Goal: Information Seeking & Learning: Learn about a topic

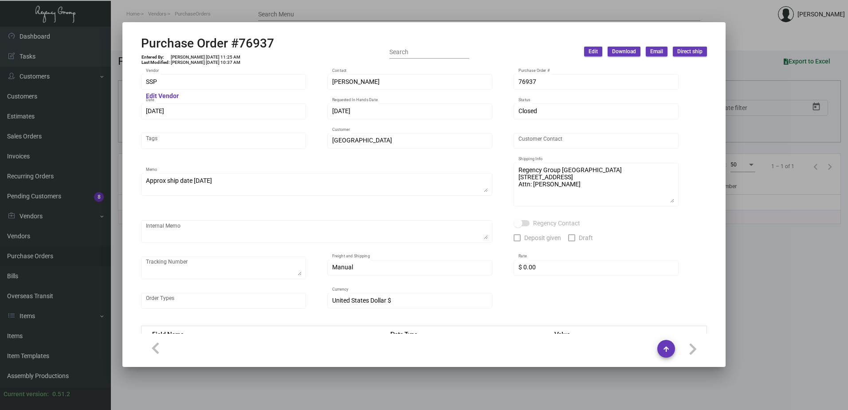
scroll to position [448, 0]
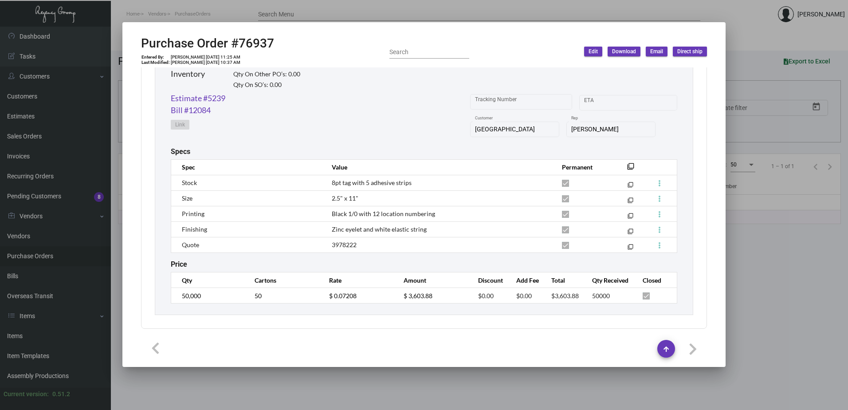
click at [269, 14] on div at bounding box center [424, 205] width 848 height 410
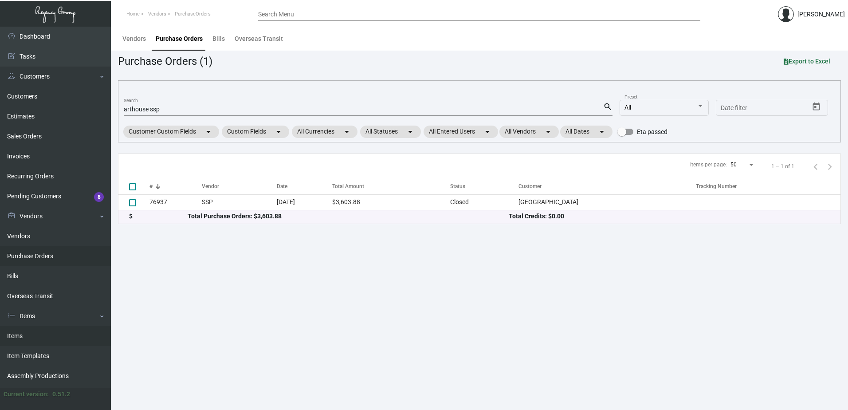
click at [31, 337] on link "Items" at bounding box center [55, 336] width 111 height 20
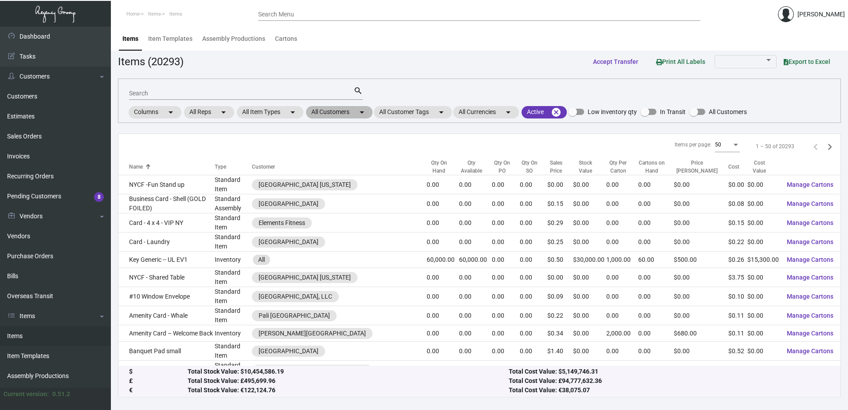
click at [342, 115] on mat-chip "All Customers arrow_drop_down" at bounding box center [339, 112] width 67 height 12
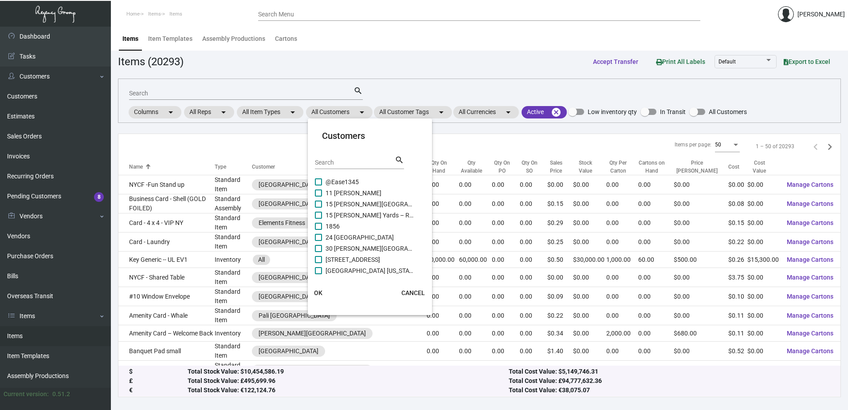
click at [339, 165] on input "Search" at bounding box center [355, 162] width 80 height 7
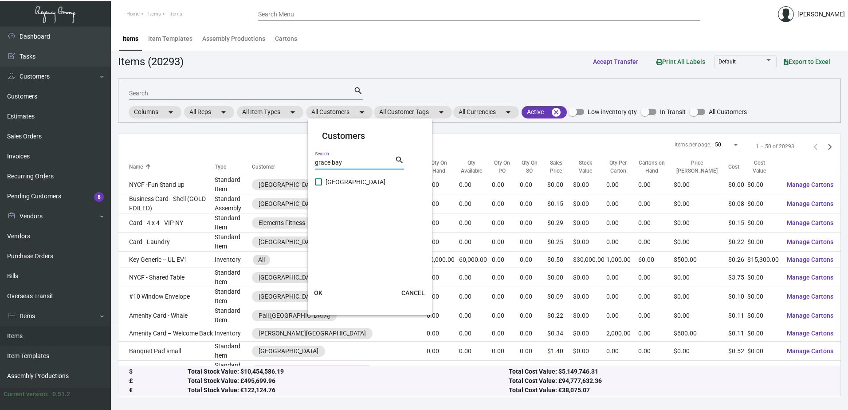
type input "grace bay"
click at [342, 186] on span "[GEOGRAPHIC_DATA]" at bounding box center [369, 181] width 89 height 11
click at [318, 186] on input "[GEOGRAPHIC_DATA]" at bounding box center [318, 185] width 0 height 0
checkbox input "true"
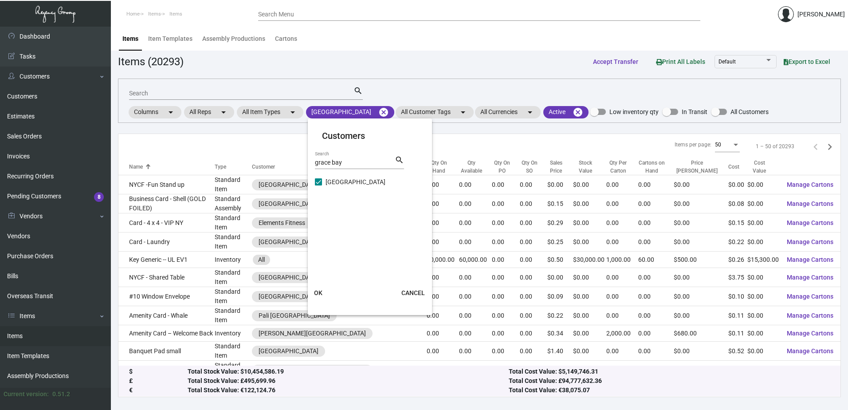
click at [324, 288] on button "OK" at bounding box center [318, 293] width 28 height 16
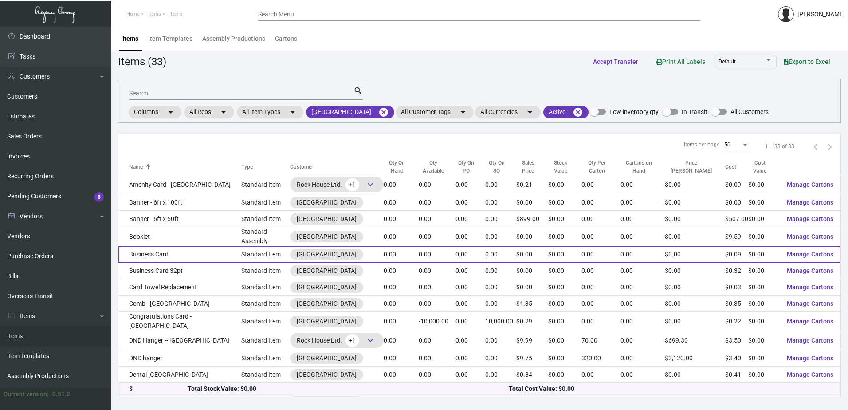
scroll to position [222, 0]
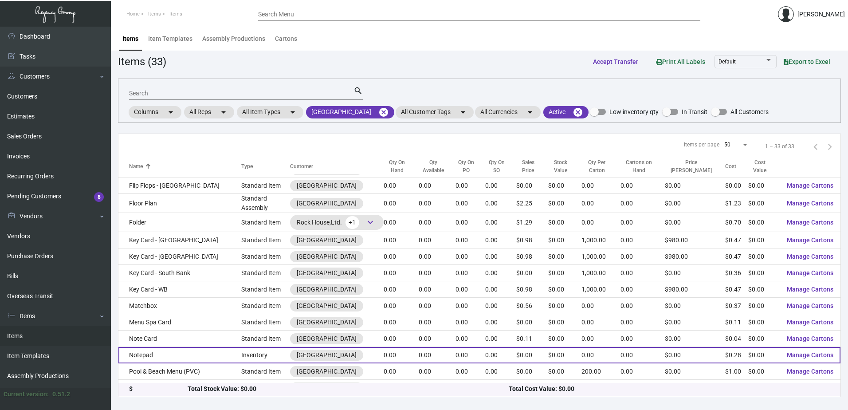
click at [163, 347] on td "Notepad" at bounding box center [179, 355] width 123 height 16
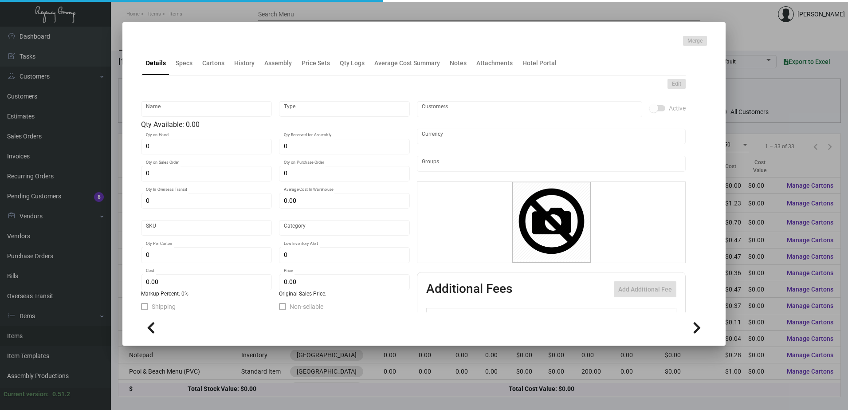
type input "Notepad"
type input "Inventory"
type input "$ 0.00"
type input "Standard"
type input "$ 0.28"
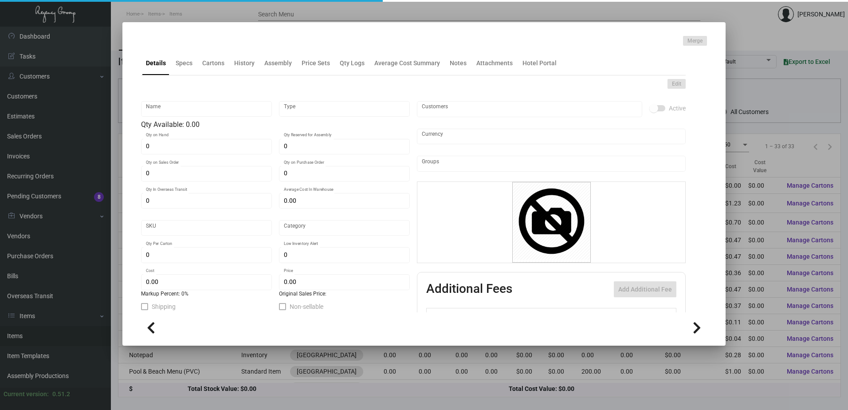
type input "$ 0.00"
checkbox input "true"
type input "United States Dollar $"
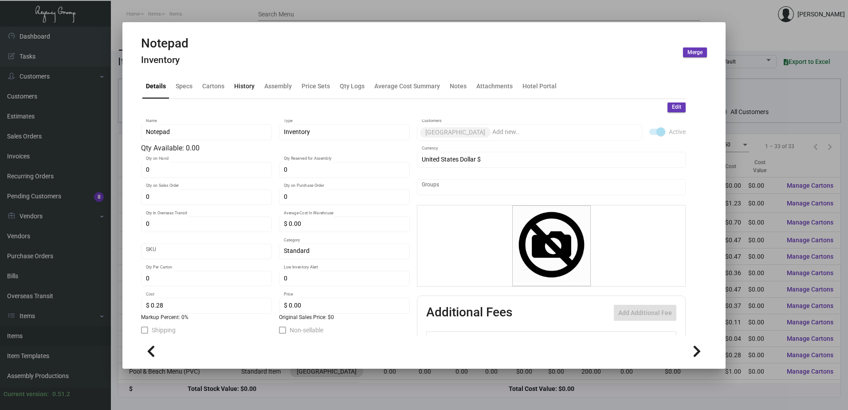
click at [234, 86] on div "History" at bounding box center [244, 86] width 20 height 9
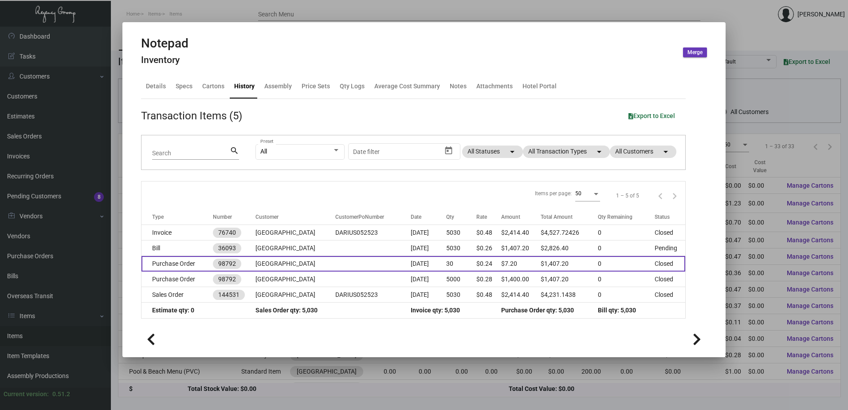
click at [344, 267] on td at bounding box center [372, 264] width 75 height 16
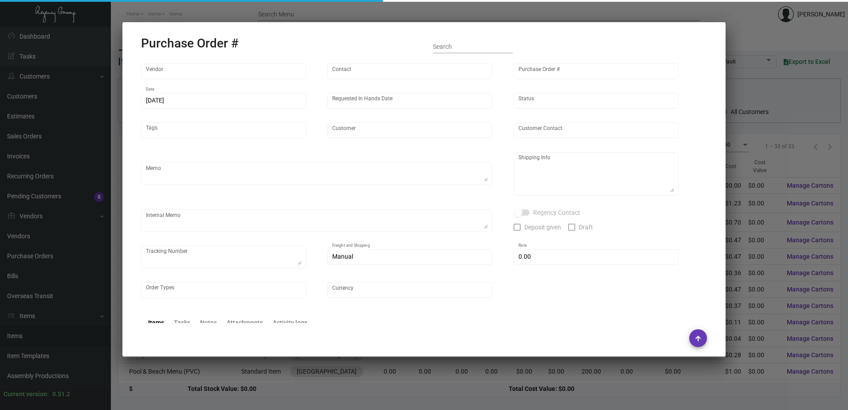
type input "Colonial Redi Record Corp."
type input "[PERSON_NAME]"
type input "98792"
type input "[DATE]"
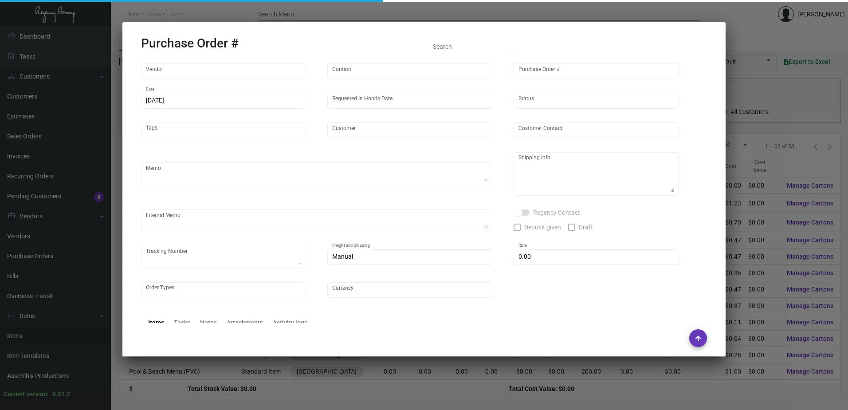
type input "[GEOGRAPHIC_DATA]"
type input "[PERSON_NAME]"
type textarea "[GEOGRAPHIC_DATA] - [PERSON_NAME] [STREET_ADDRESS]"
type input "$ 0.00"
type input "United States Dollar $"
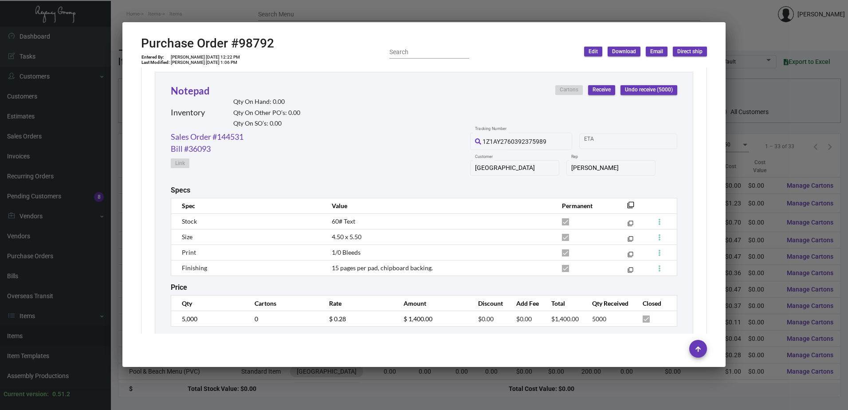
scroll to position [488, 0]
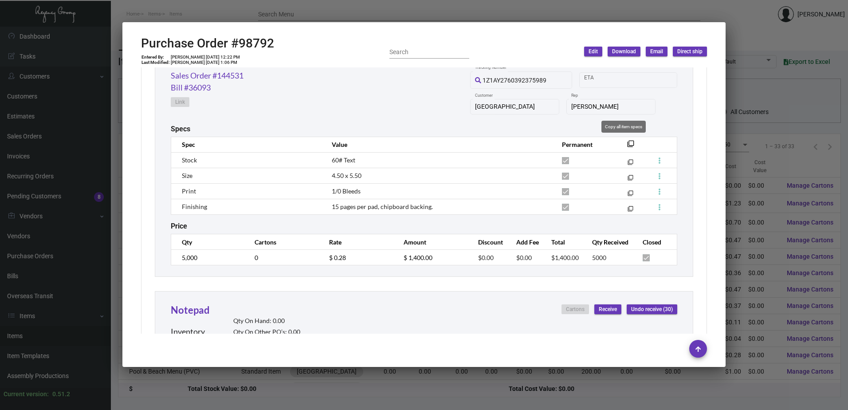
click at [627, 143] on mat-icon "filter_none" at bounding box center [630, 146] width 7 height 7
click at [437, 12] on div at bounding box center [424, 205] width 848 height 410
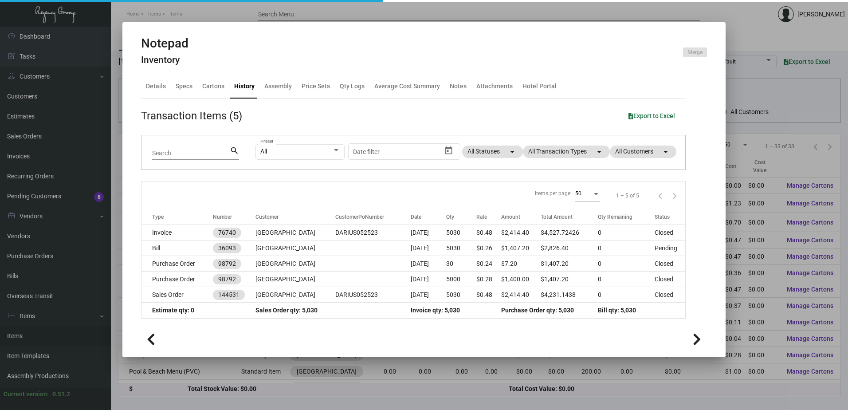
click at [437, 13] on div at bounding box center [424, 205] width 848 height 410
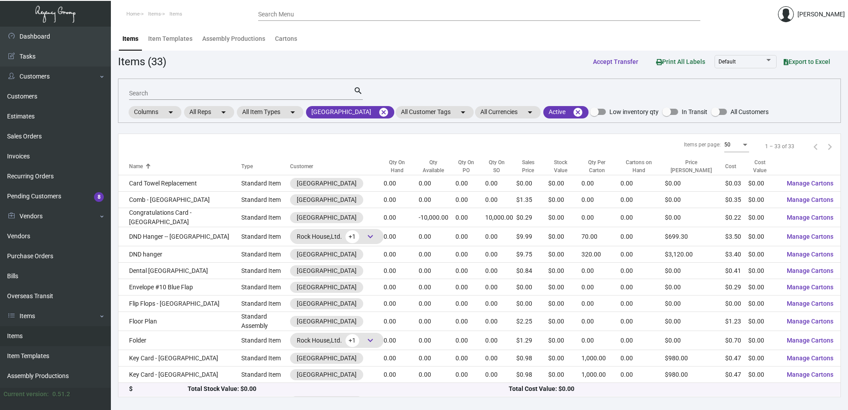
scroll to position [75, 0]
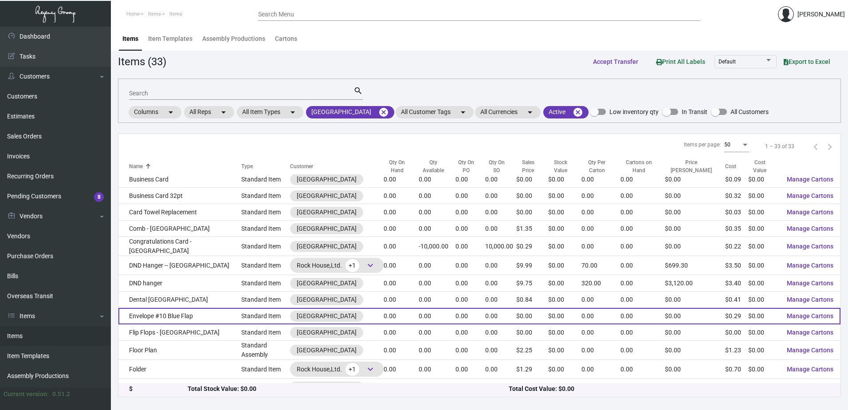
click at [184, 312] on td "Envelope #10 Blue Flap" at bounding box center [179, 316] width 123 height 16
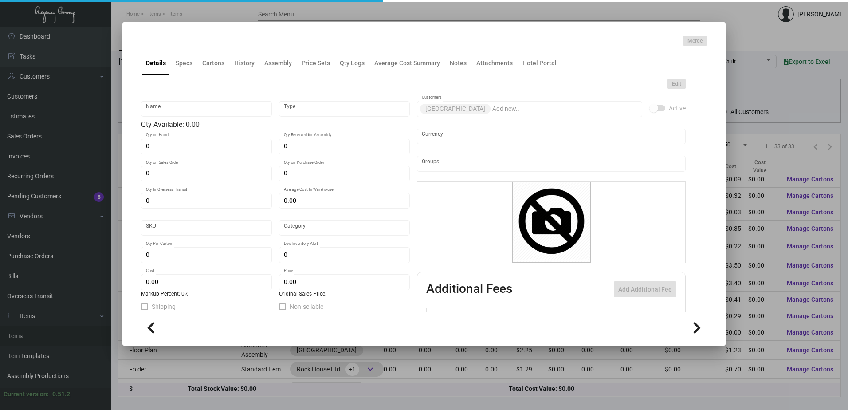
type input "Envelope #10 Blue Flap"
type input "Standard Item"
type input "$ 0.00"
type input "Standard"
type input "$ 0.28901"
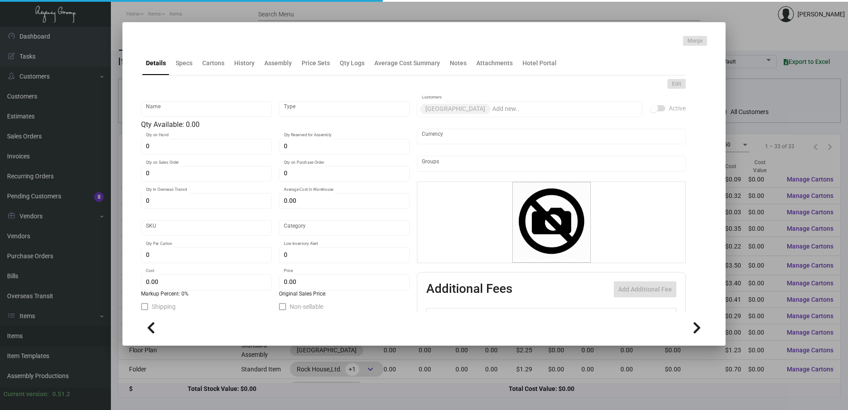
type input "$ 0.00"
checkbox input "true"
type input "United States Dollar $"
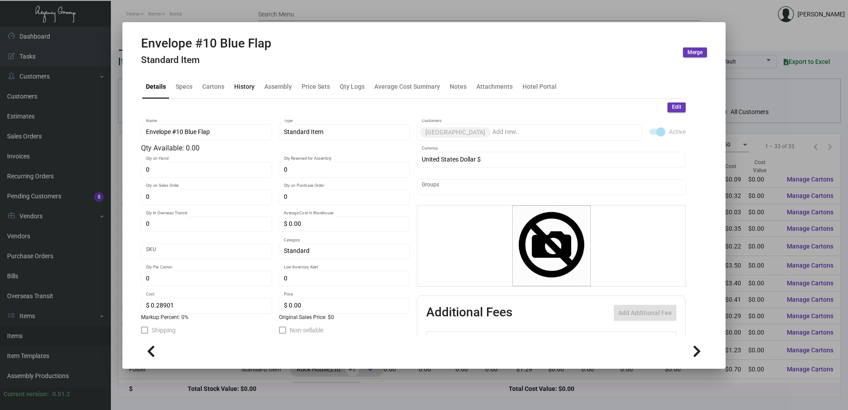
click at [246, 87] on div "History" at bounding box center [244, 86] width 20 height 9
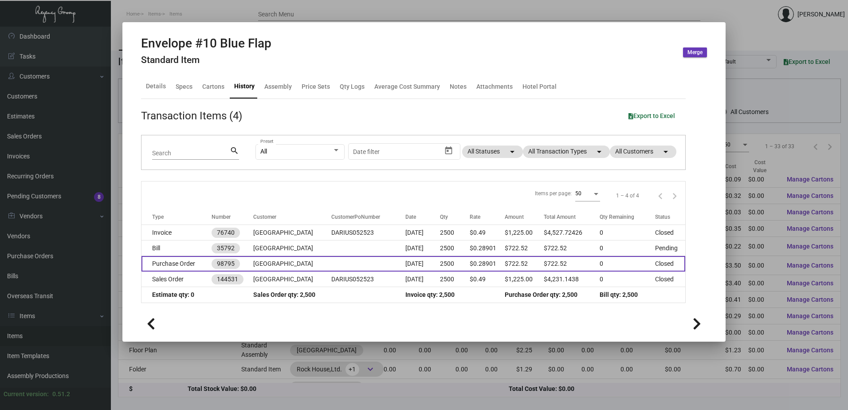
click at [314, 263] on td "[GEOGRAPHIC_DATA]" at bounding box center [292, 264] width 78 height 16
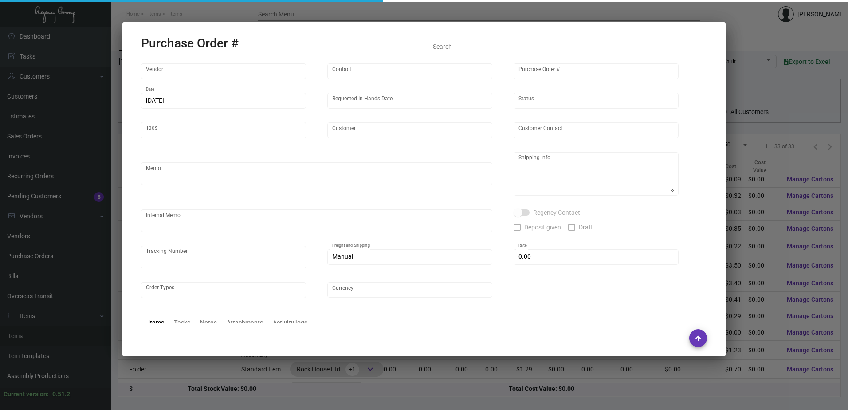
type input "Herald Printing Ltd."
type input "[PERSON_NAME]"
type input "98795"
type input "[DATE]"
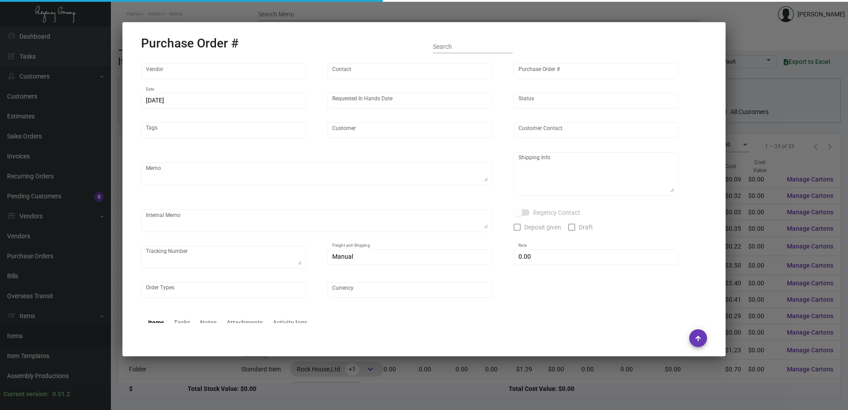
type input "[GEOGRAPHIC_DATA]"
type textarea "***ANY PRICE DISCREPANCY MUST BE CALLED OUT PRIOR TO PROCEEDING WITH THIS ORDER…"
type textarea "[GEOGRAPHIC_DATA] - [PERSON_NAME] [STREET_ADDRESS]"
type input "$ 0.00"
type input "United States Dollar $"
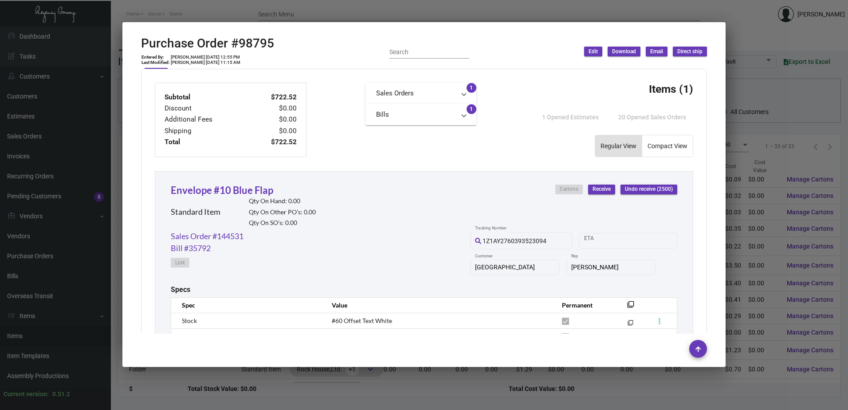
scroll to position [448, 0]
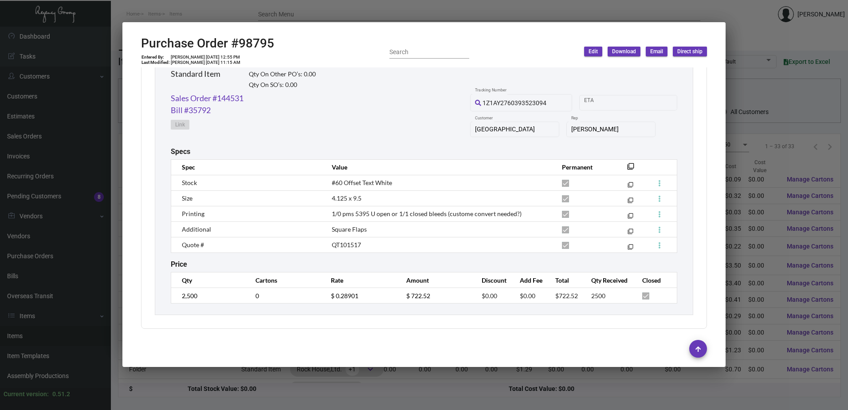
click at [473, 12] on div at bounding box center [424, 205] width 848 height 410
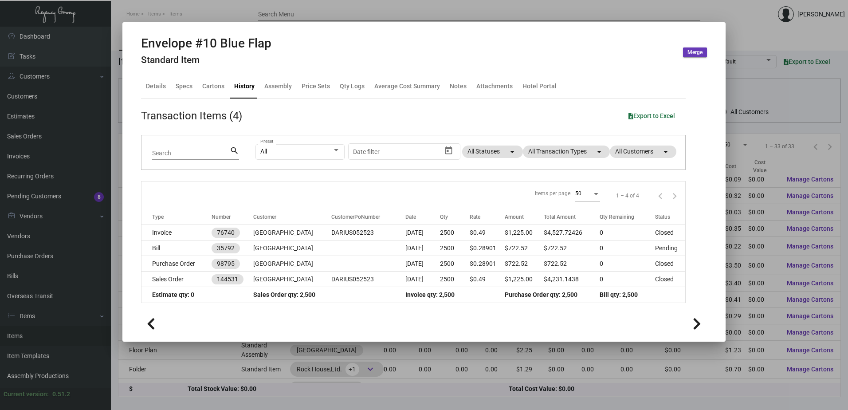
click at [473, 12] on div at bounding box center [424, 205] width 848 height 410
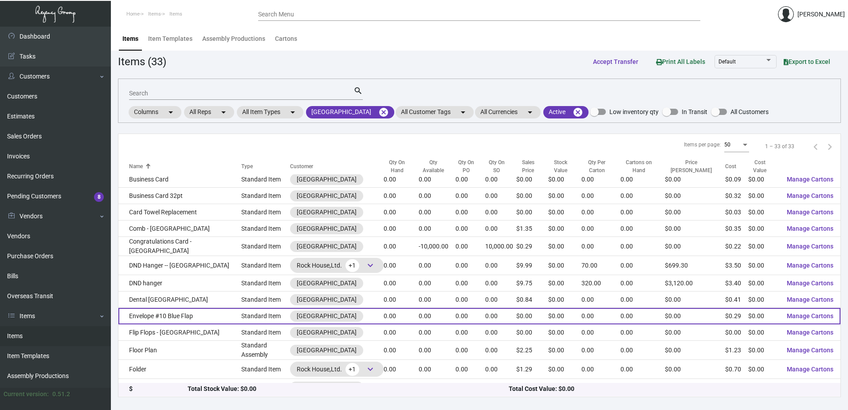
click at [187, 315] on td "Envelope #10 Blue Flap" at bounding box center [179, 316] width 123 height 16
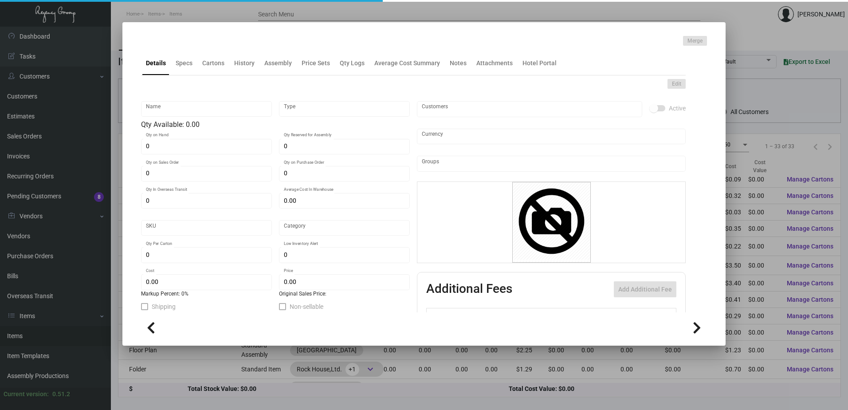
type input "Envelope #10 Blue Flap"
type input "Standard Item"
type input "$ 0.00"
type input "Standard"
type input "$ 0.28901"
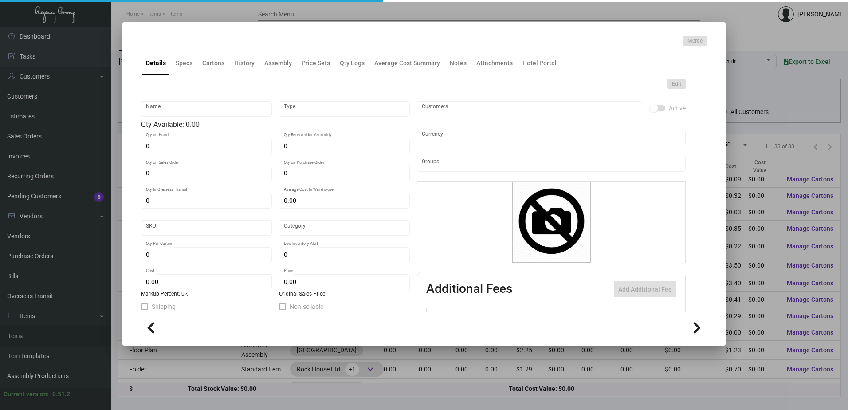
type input "$ 0.00"
checkbox input "true"
type input "United States Dollar $"
click at [187, 74] on div "Specs" at bounding box center [184, 62] width 24 height 21
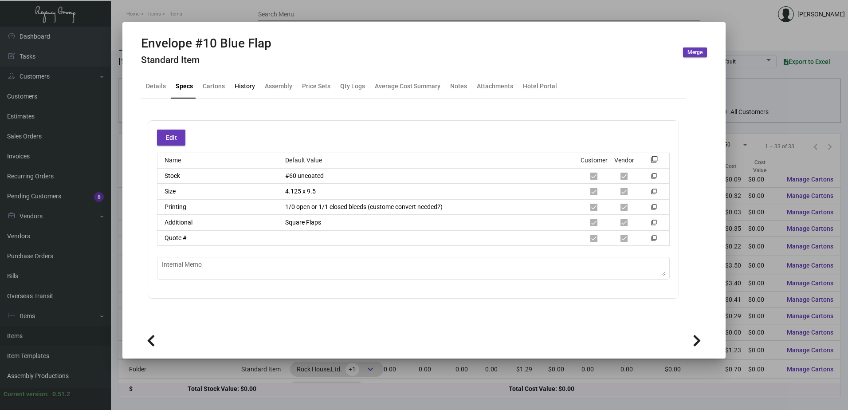
click at [235, 86] on div "History" at bounding box center [245, 86] width 20 height 9
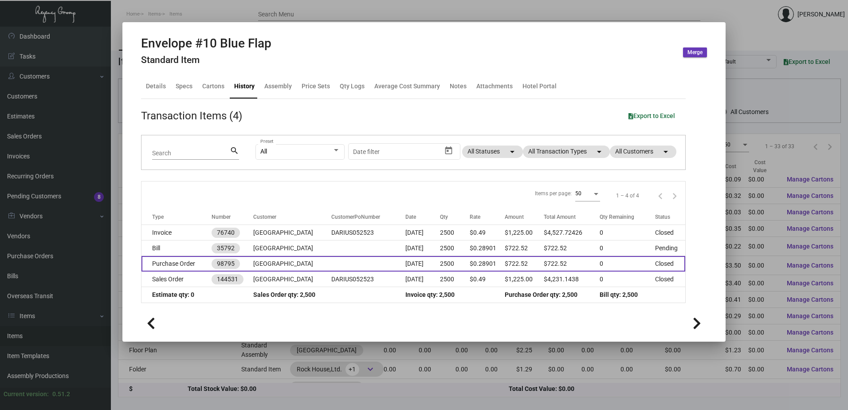
click at [291, 258] on td "[GEOGRAPHIC_DATA]" at bounding box center [292, 264] width 78 height 16
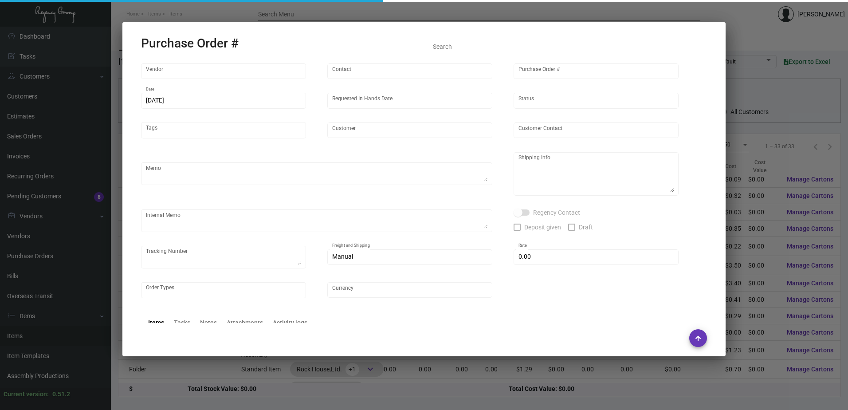
type input "Herald Printing Ltd."
type input "[PERSON_NAME]"
type input "98795"
type input "[DATE]"
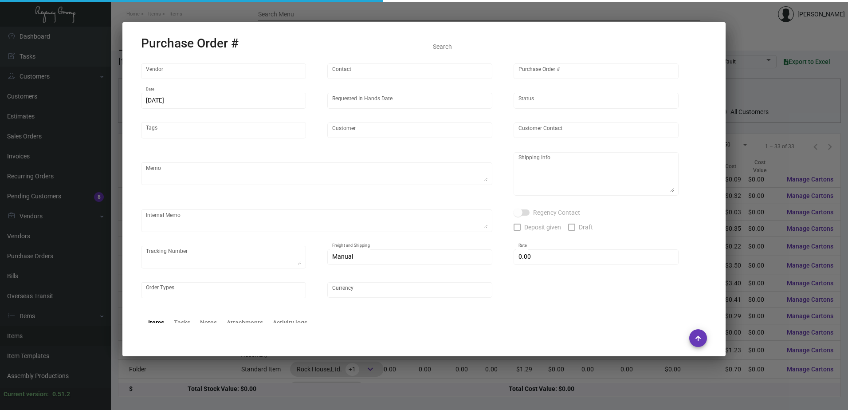
type input "[GEOGRAPHIC_DATA]"
type textarea "***ANY PRICE DISCREPANCY MUST BE CALLED OUT PRIOR TO PROCEEDING WITH THIS ORDER…"
type textarea "[GEOGRAPHIC_DATA] - [PERSON_NAME] [STREET_ADDRESS]"
type input "$ 0.00"
type input "United States Dollar $"
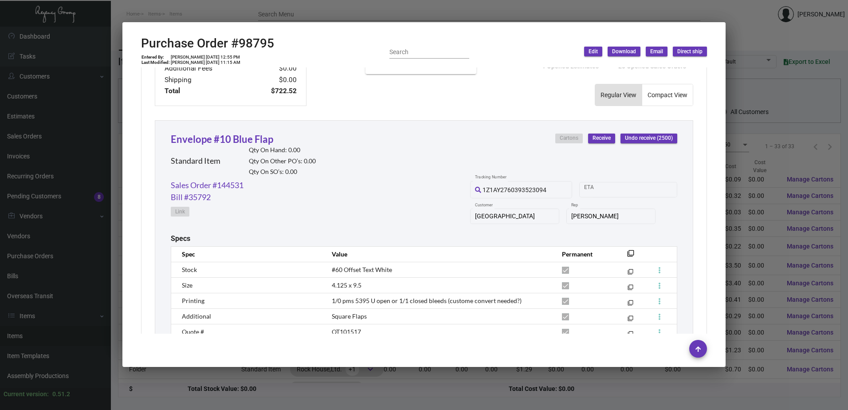
scroll to position [443, 0]
